Goal: Navigation & Orientation: Find specific page/section

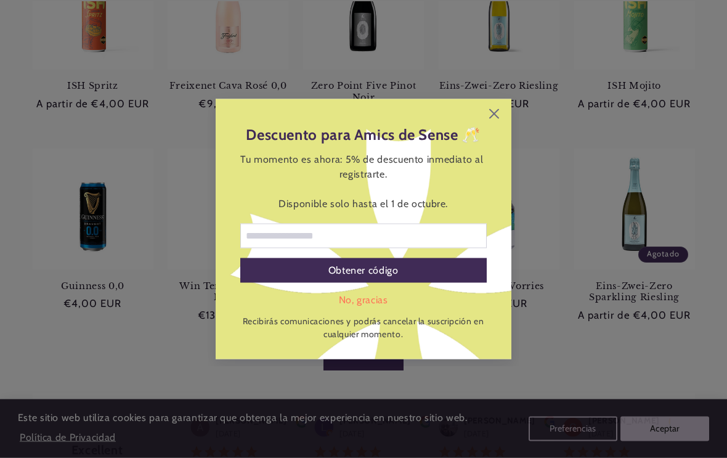
scroll to position [633, 0]
click at [499, 119] on icon at bounding box center [494, 114] width 10 height 10
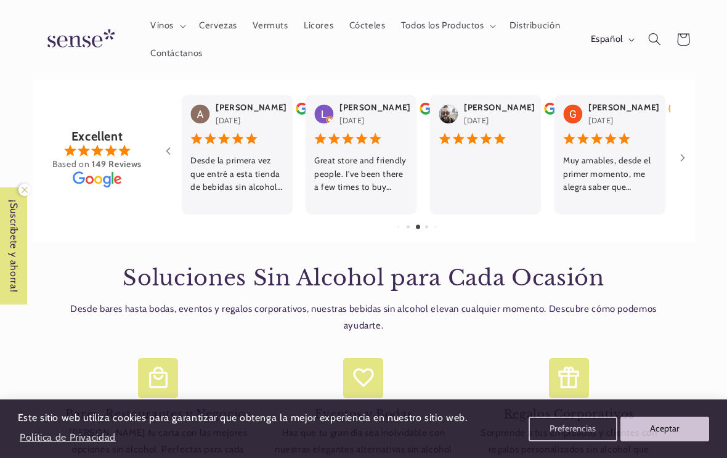
scroll to position [0, 0]
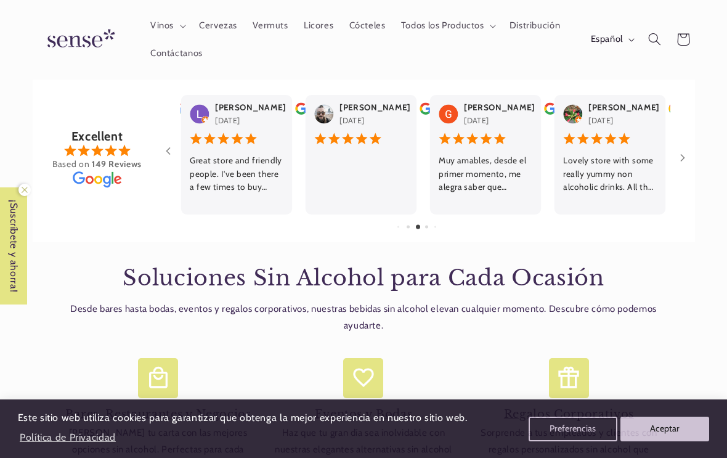
click at [166, 120] on div "Денис Ежов" at bounding box center [425, 152] width 527 height 132
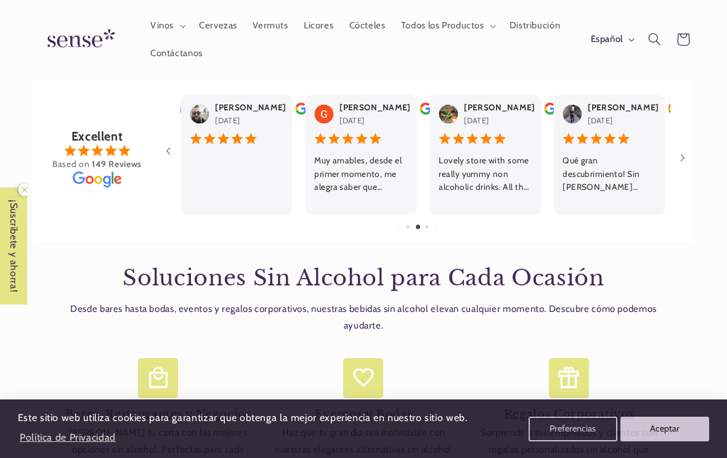
click at [166, 118] on div "Денис Ежов" at bounding box center [425, 152] width 527 height 132
click at [164, 119] on div "Денис Ежов" at bounding box center [425, 152] width 527 height 132
click at [163, 118] on div "Денис Ежов" at bounding box center [425, 152] width 527 height 132
click at [165, 120] on div "Денис Ежов" at bounding box center [425, 152] width 527 height 132
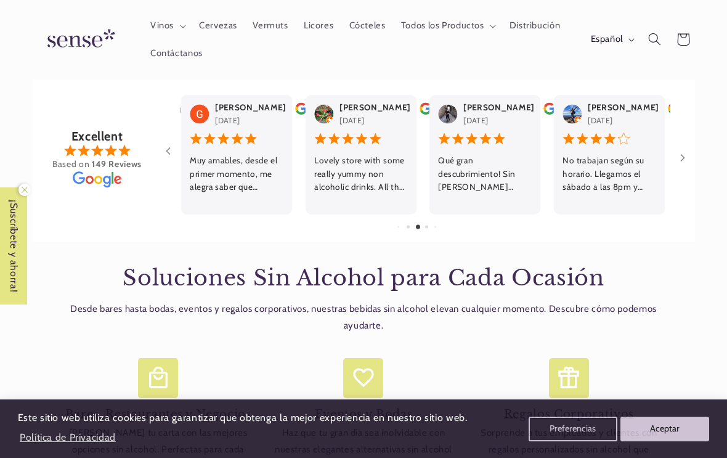
click at [669, 139] on div "Денис Ежов August 31, 2025 No trabajan según su horario. Llegamos el sábado a l…" at bounding box center [425, 152] width 490 height 132
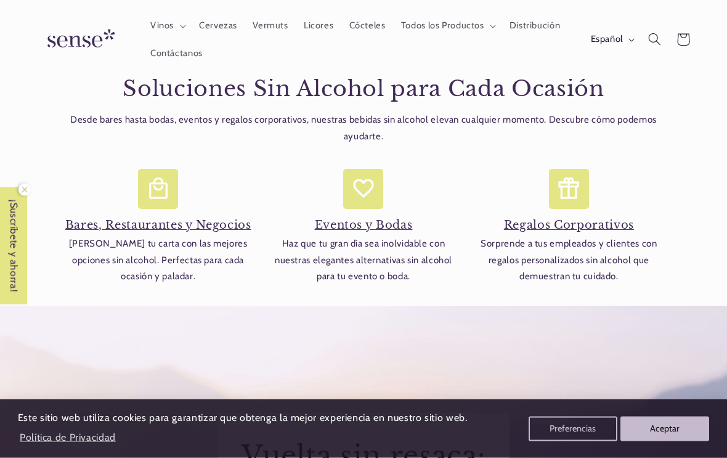
scroll to position [1135, 0]
click at [216, 25] on span "Cervezas" at bounding box center [218, 26] width 38 height 12
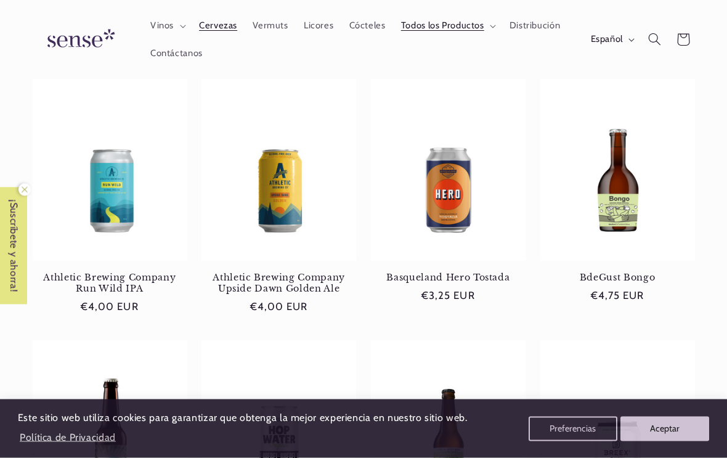
scroll to position [705, 0]
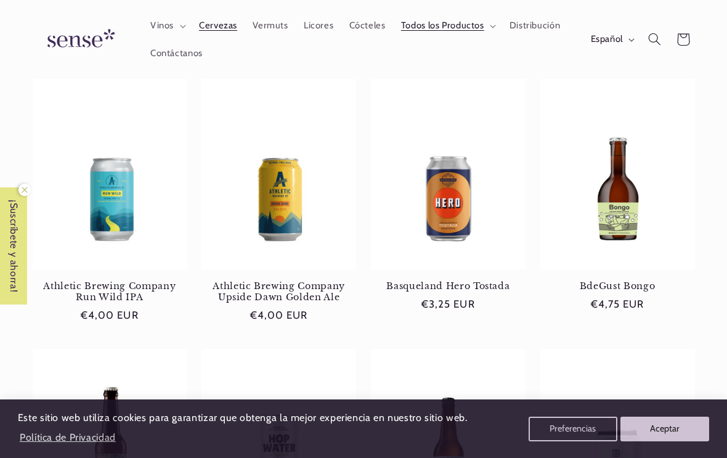
click at [160, 20] on span "Vinos" at bounding box center [161, 26] width 23 height 12
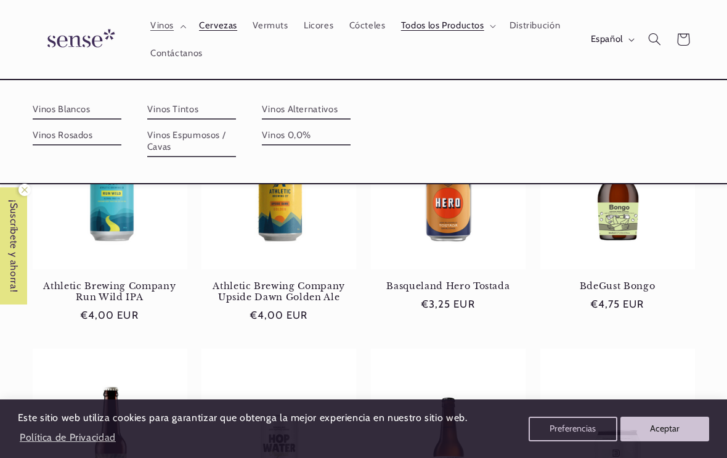
click at [69, 106] on link "Vinos Blancos" at bounding box center [77, 110] width 89 height 20
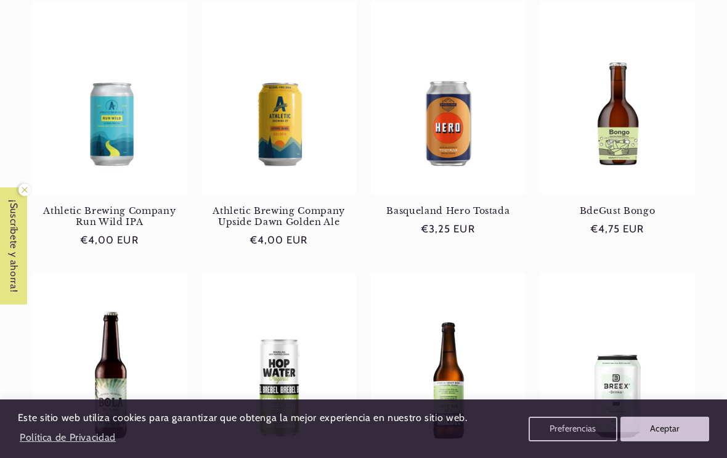
scroll to position [780, 0]
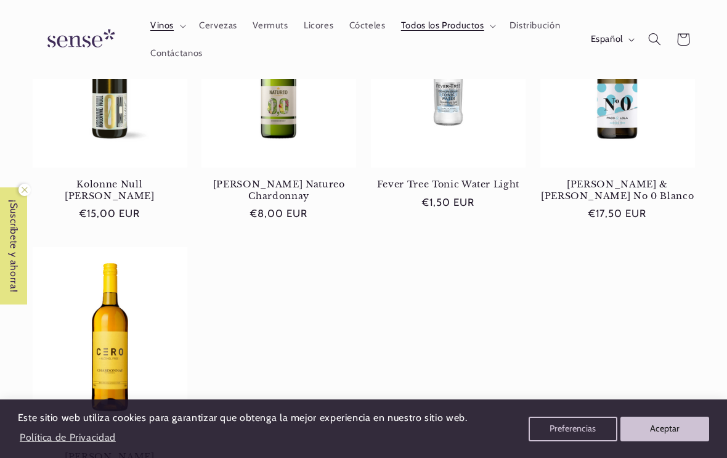
scroll to position [784, 0]
